Goal: Navigation & Orientation: Find specific page/section

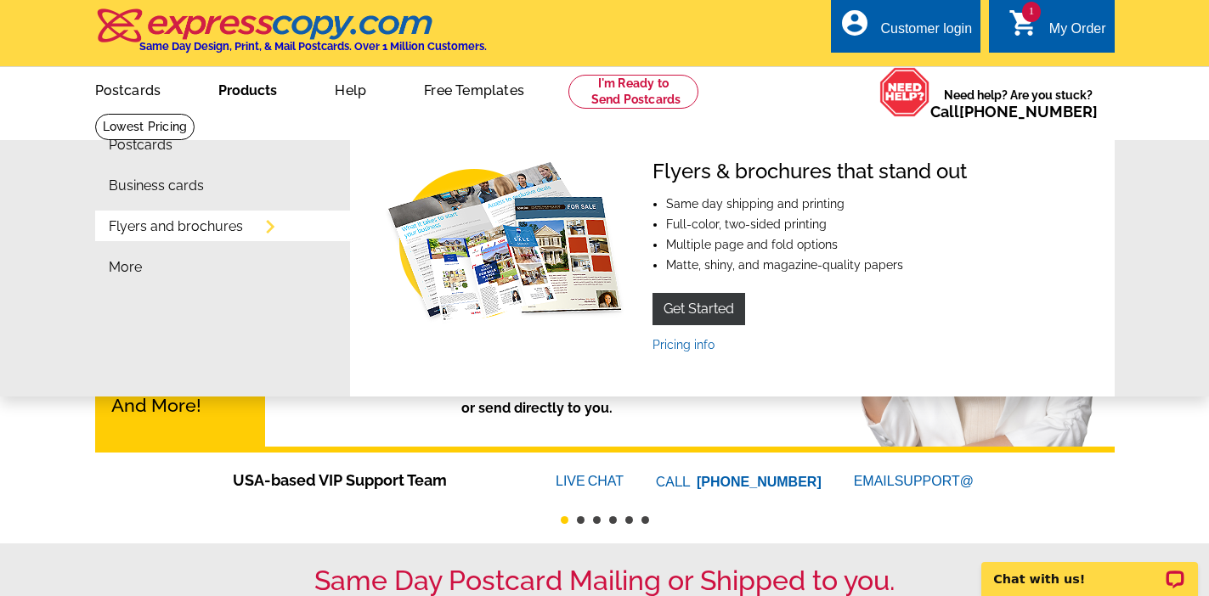
click at [236, 86] on link "Products" at bounding box center [247, 89] width 113 height 40
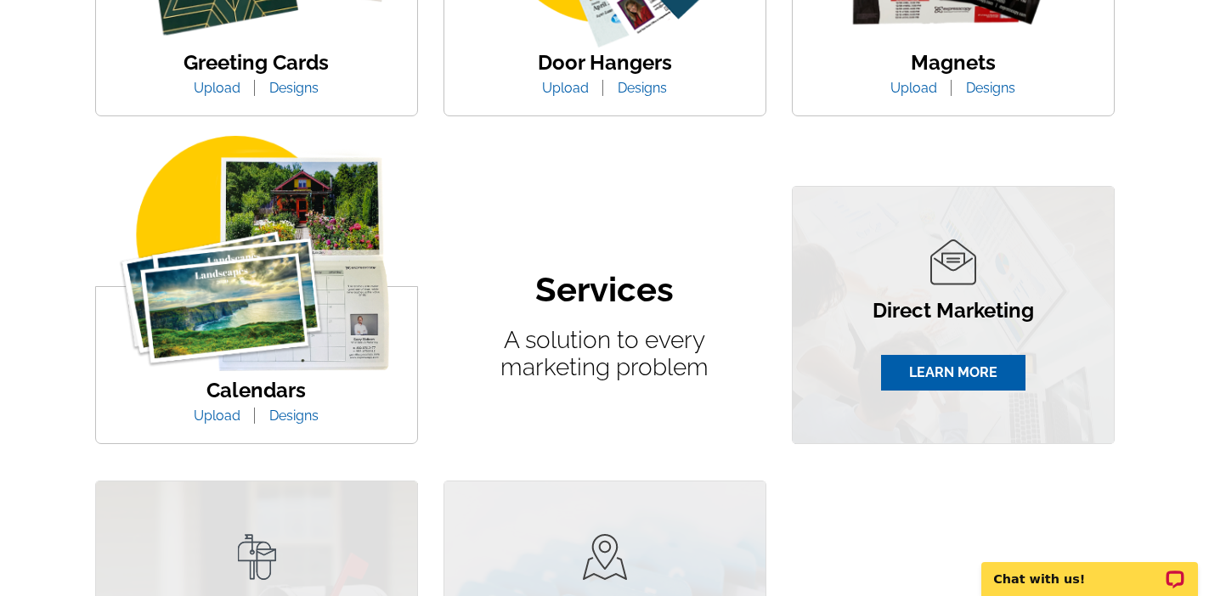
scroll to position [675, 0]
